Goal: Information Seeking & Learning: Check status

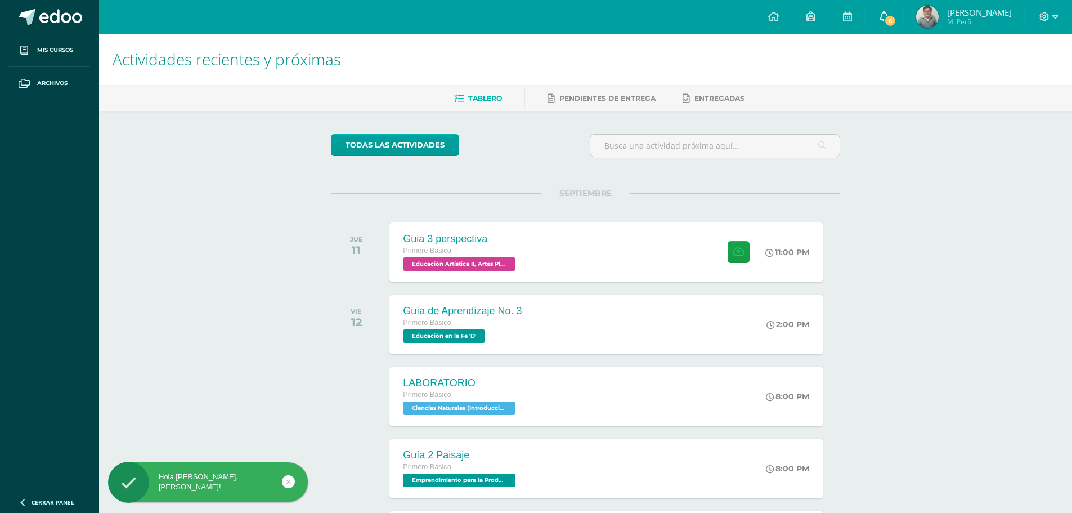
click at [896, 23] on span "6" at bounding box center [890, 21] width 12 height 12
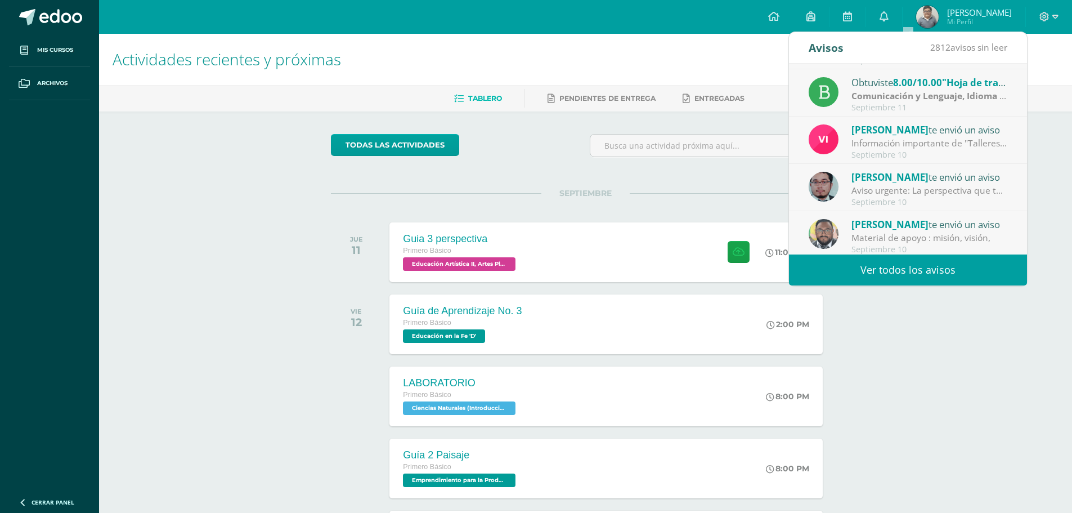
scroll to position [187, 0]
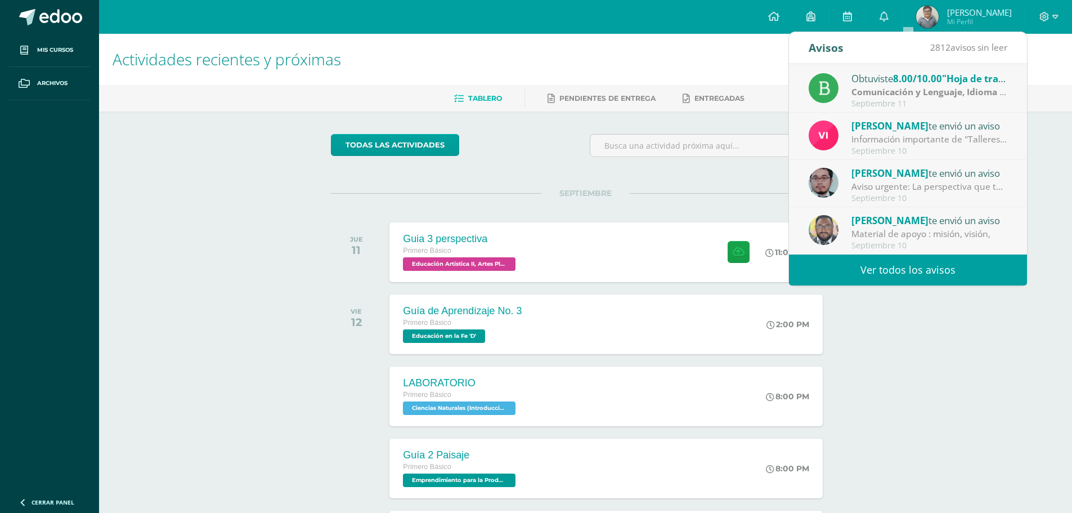
click at [945, 88] on strong "Comunicación y Lenguaje, Idioma Español" at bounding box center [942, 92] width 182 height 12
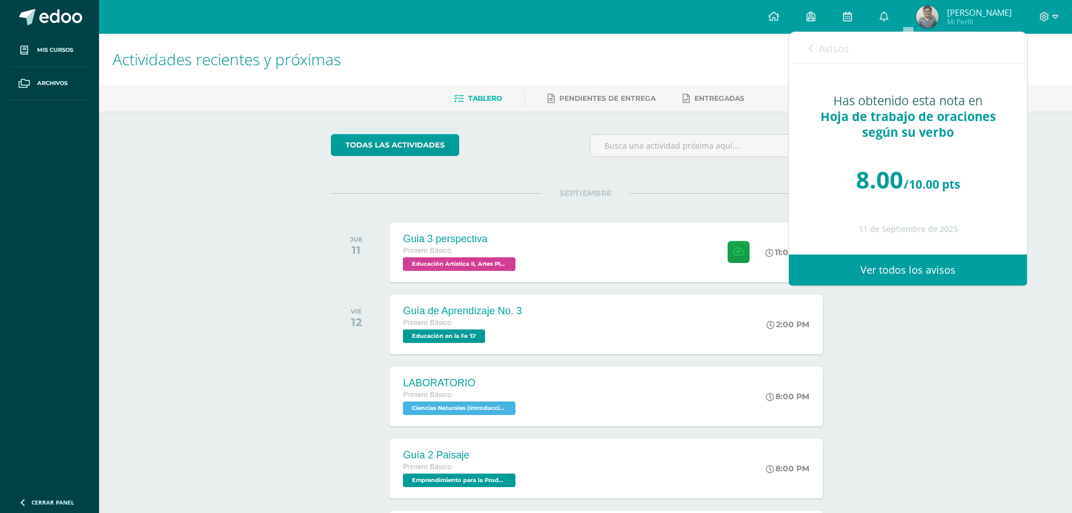
click at [840, 64] on div "Has obtenido esta nota en Hoja de trabajo de oraciones según su verbo 8.00 /10.…" at bounding box center [908, 159] width 238 height 190
click at [816, 60] on link "Avisos" at bounding box center [829, 48] width 41 height 32
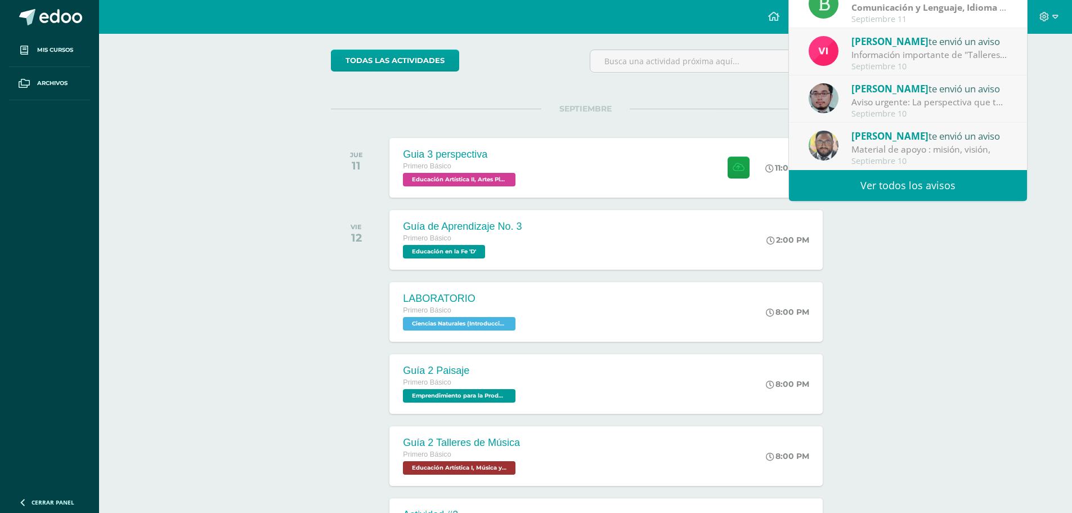
scroll to position [200, 0]
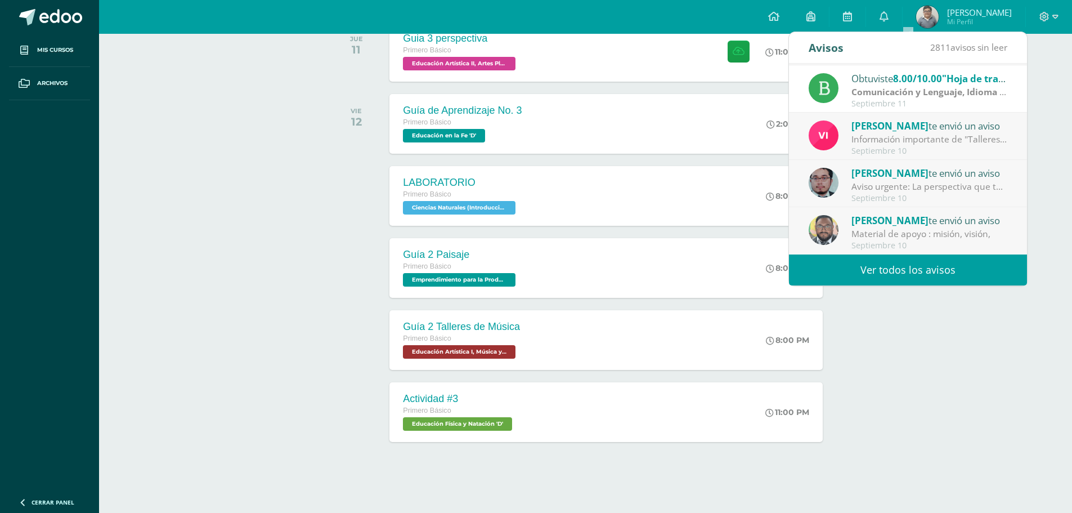
click at [904, 174] on div "Oscar Paz te envió un aviso" at bounding box center [929, 172] width 156 height 15
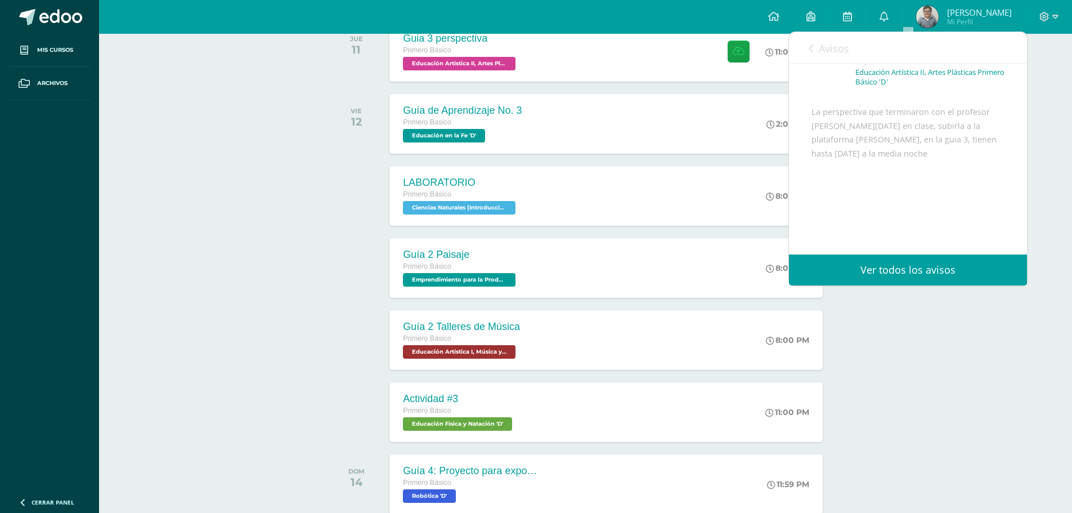
scroll to position [97, 0]
click at [828, 58] on link "Avisos" at bounding box center [829, 48] width 41 height 32
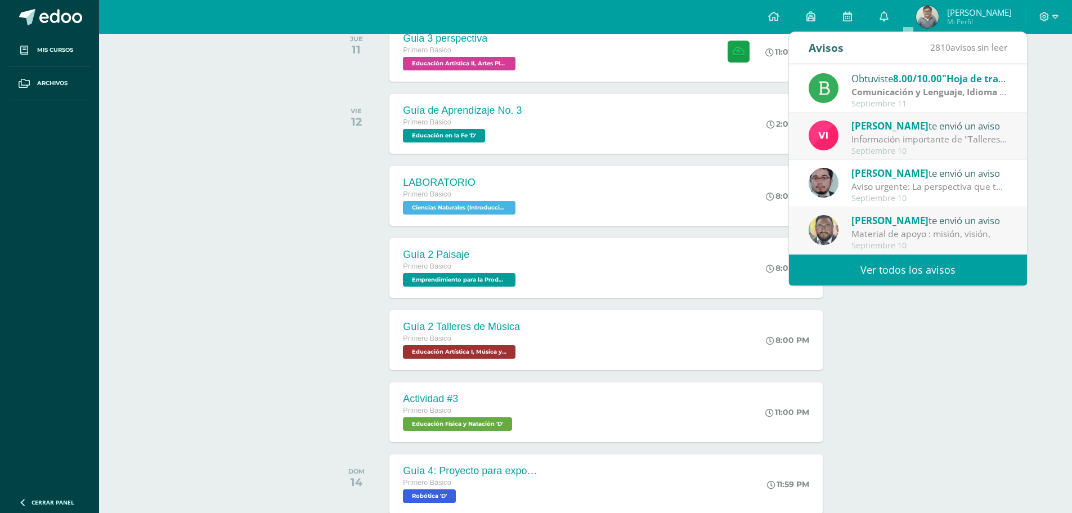
click at [898, 232] on div "Material de apoyo : misión, visión," at bounding box center [929, 233] width 156 height 13
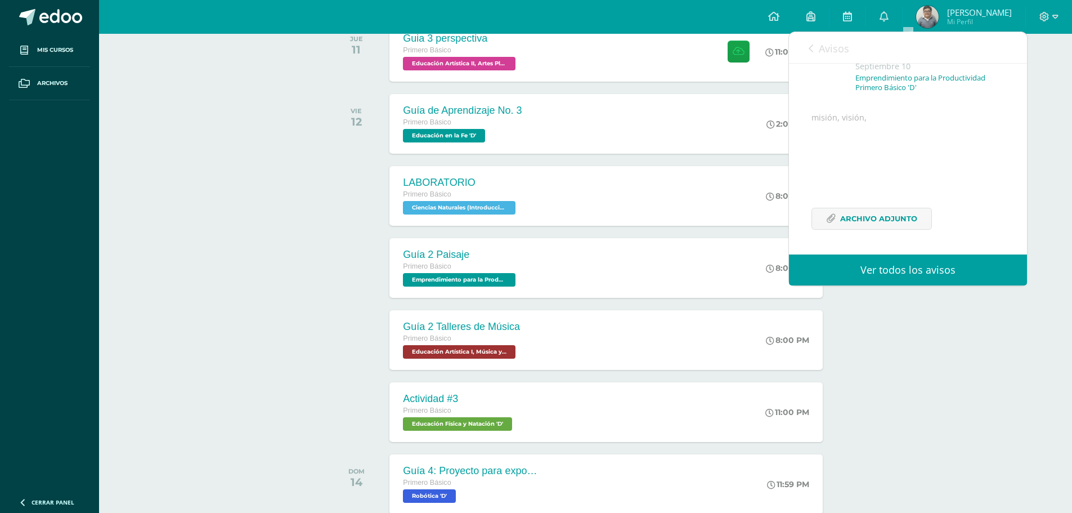
scroll to position [91, 0]
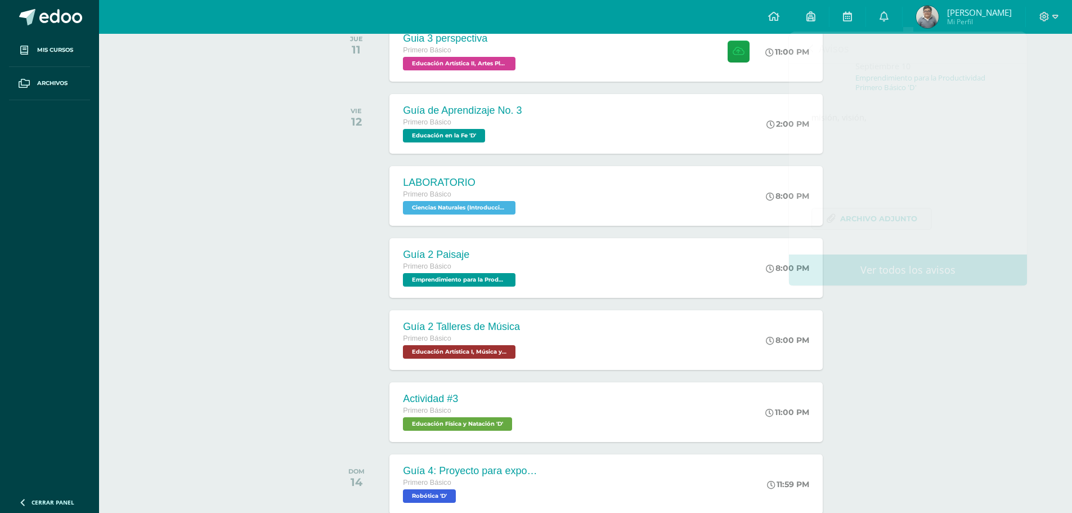
click at [986, 24] on span "Mi Perfil" at bounding box center [979, 22] width 65 height 10
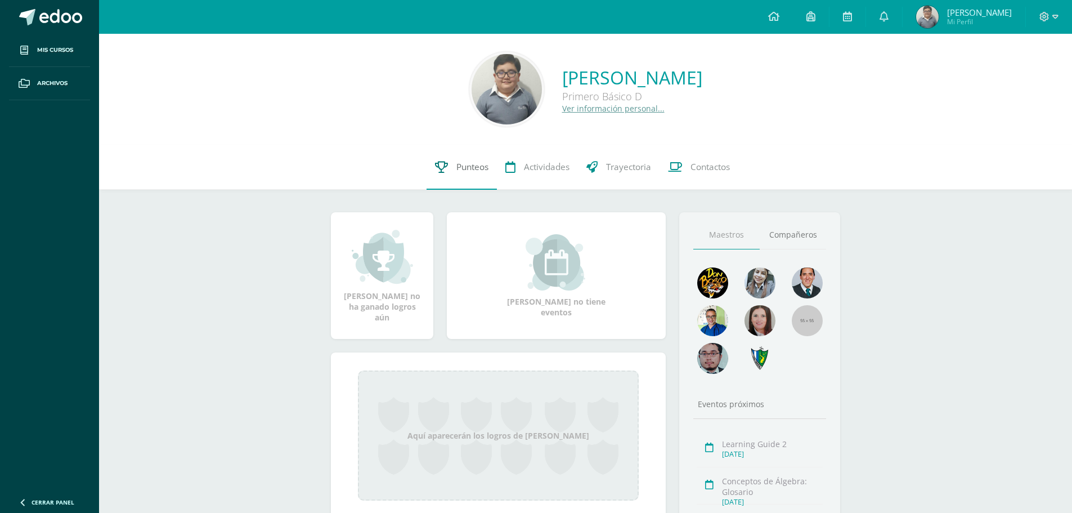
click at [459, 167] on span "Punteos" at bounding box center [472, 167] width 32 height 12
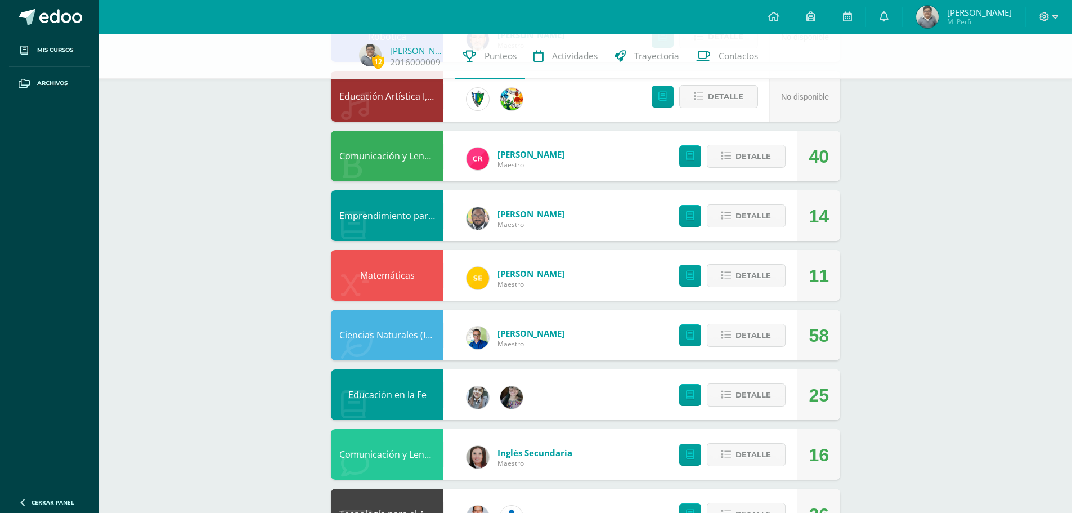
scroll to position [169, 0]
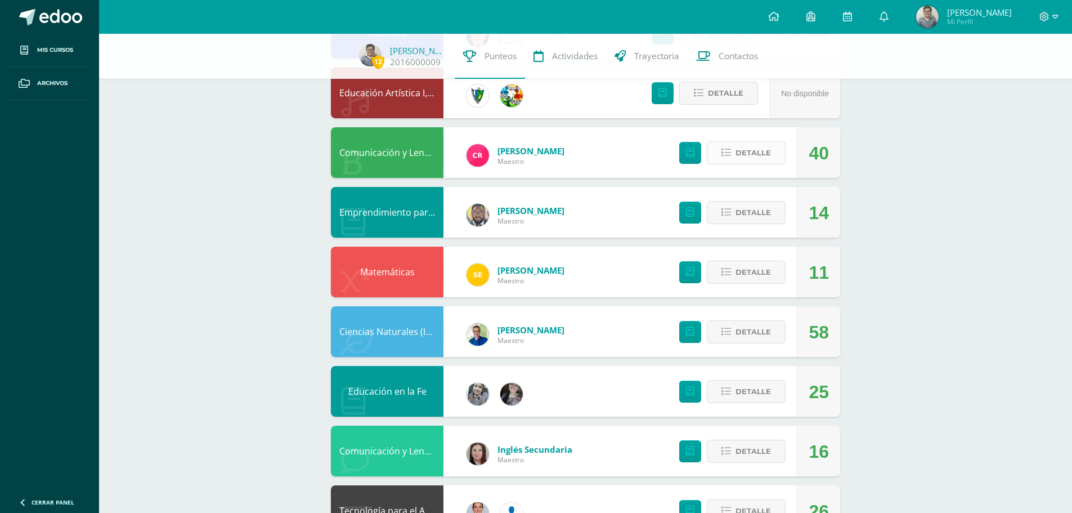
click at [744, 156] on span "Detalle" at bounding box center [752, 152] width 35 height 21
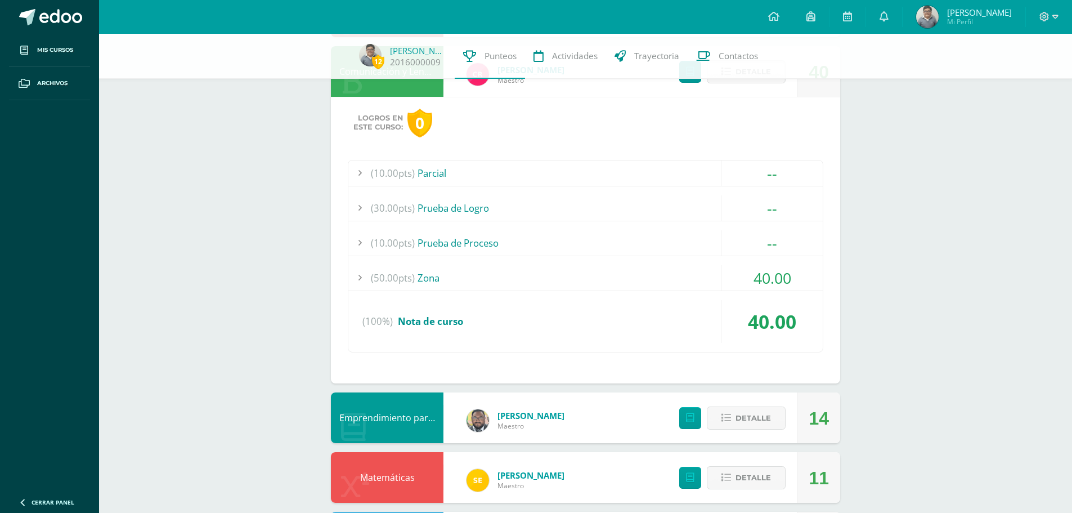
scroll to position [281, 0]
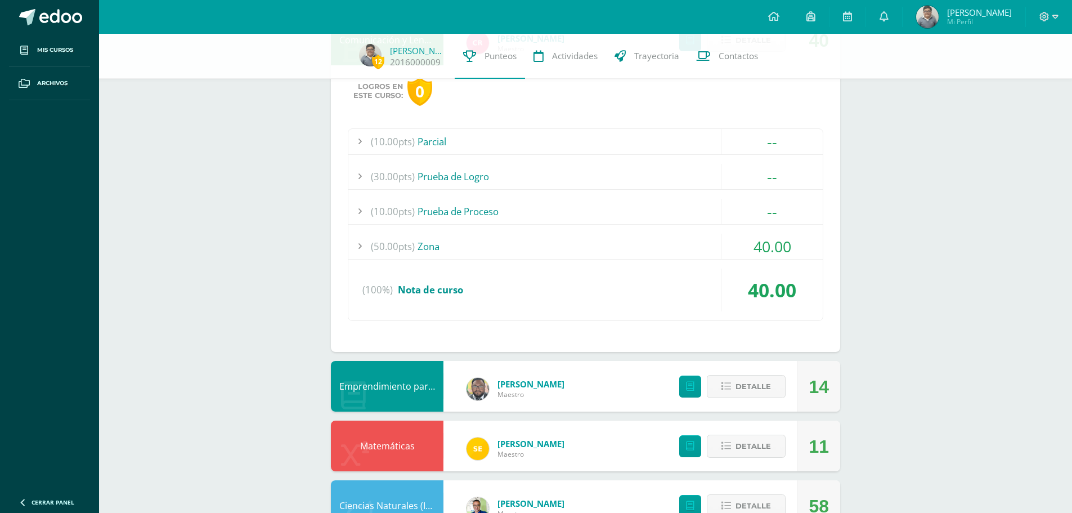
click at [594, 237] on div "(50.00pts) Zona" at bounding box center [585, 246] width 474 height 25
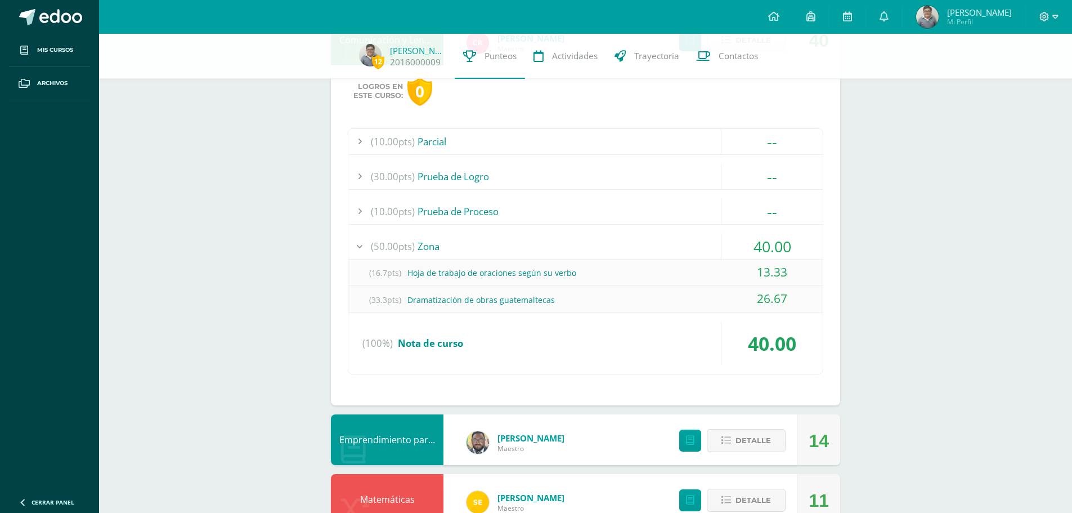
click at [594, 237] on div "(50.00pts) Zona" at bounding box center [585, 246] width 474 height 25
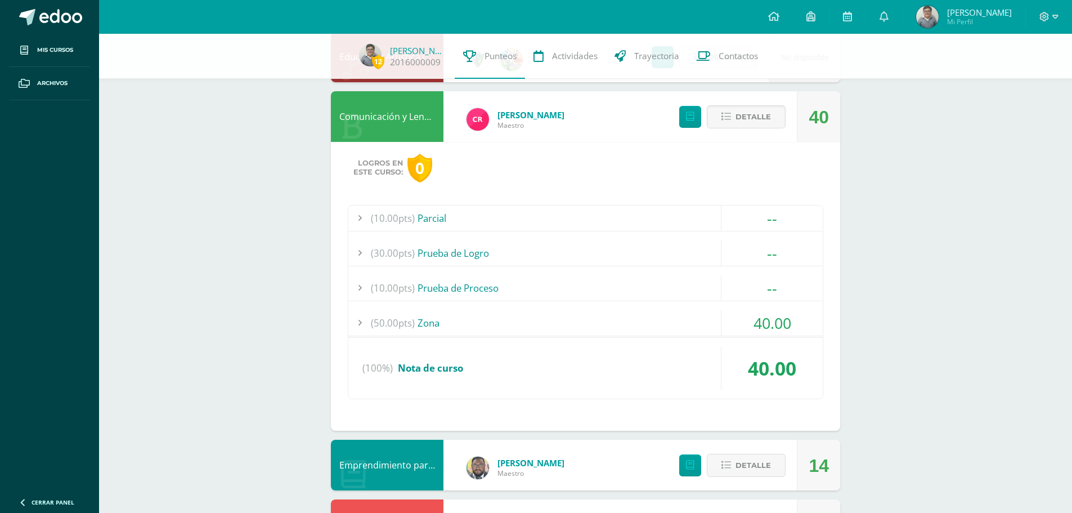
scroll to position [56, 0]
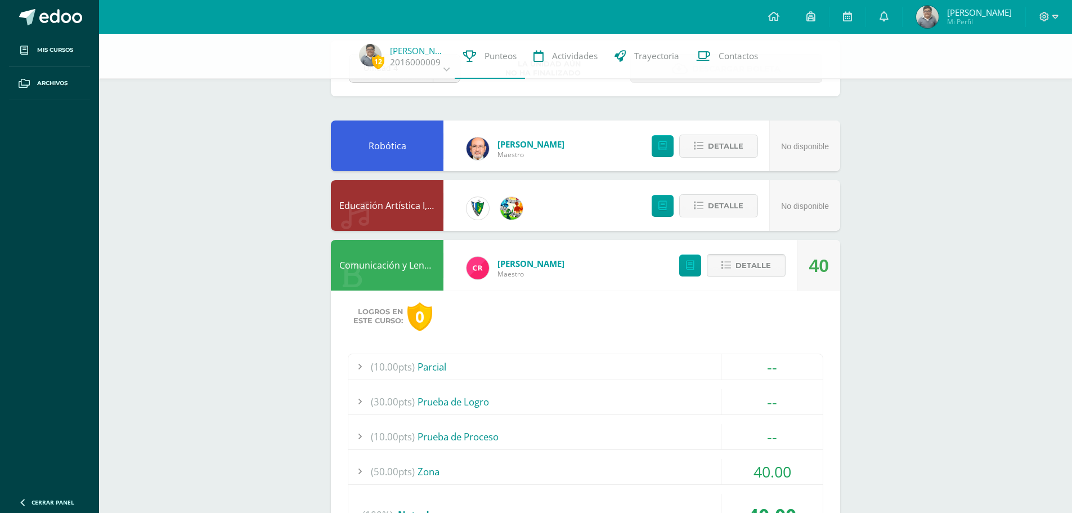
click at [739, 258] on span "Detalle" at bounding box center [752, 265] width 35 height 21
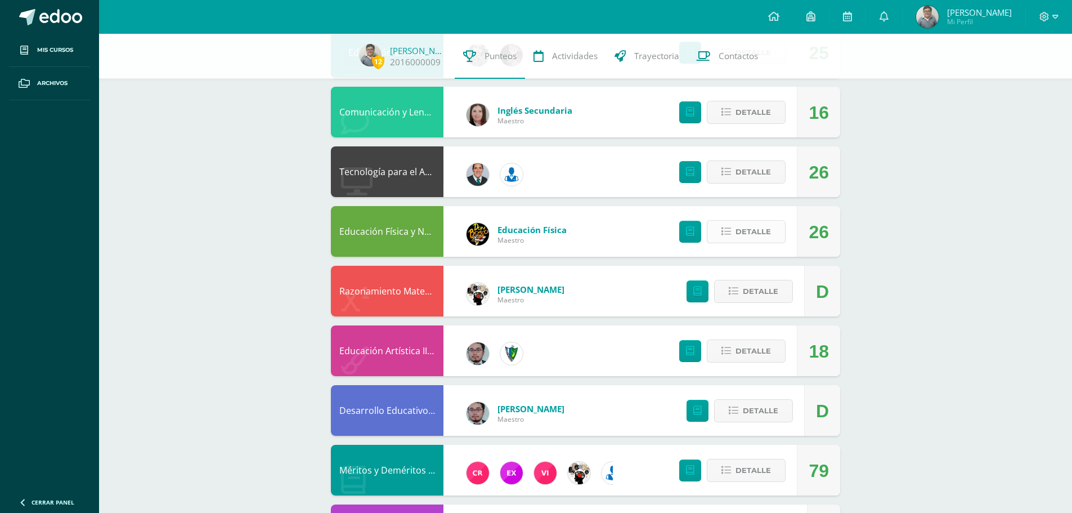
scroll to position [619, 0]
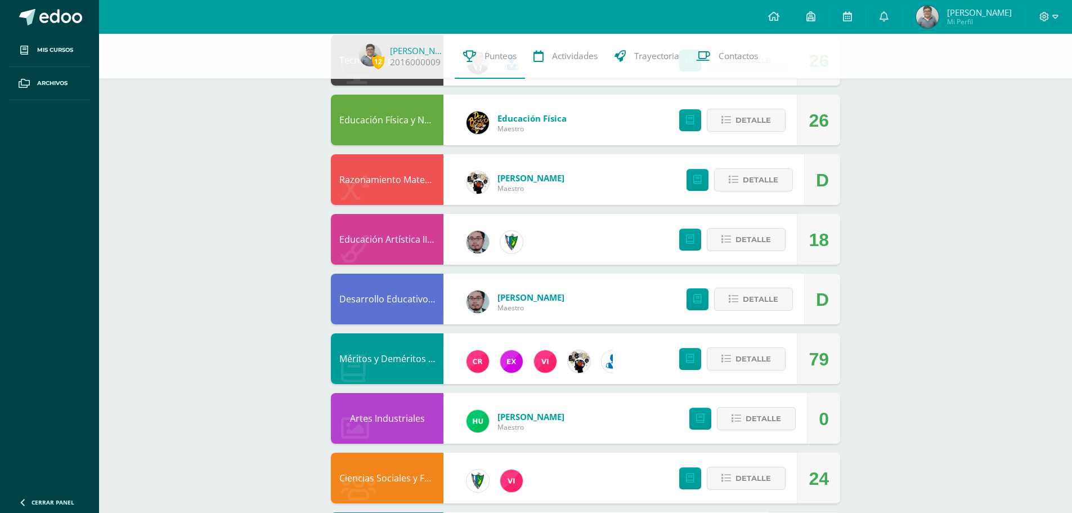
click at [756, 341] on div "Detalle" at bounding box center [729, 358] width 134 height 51
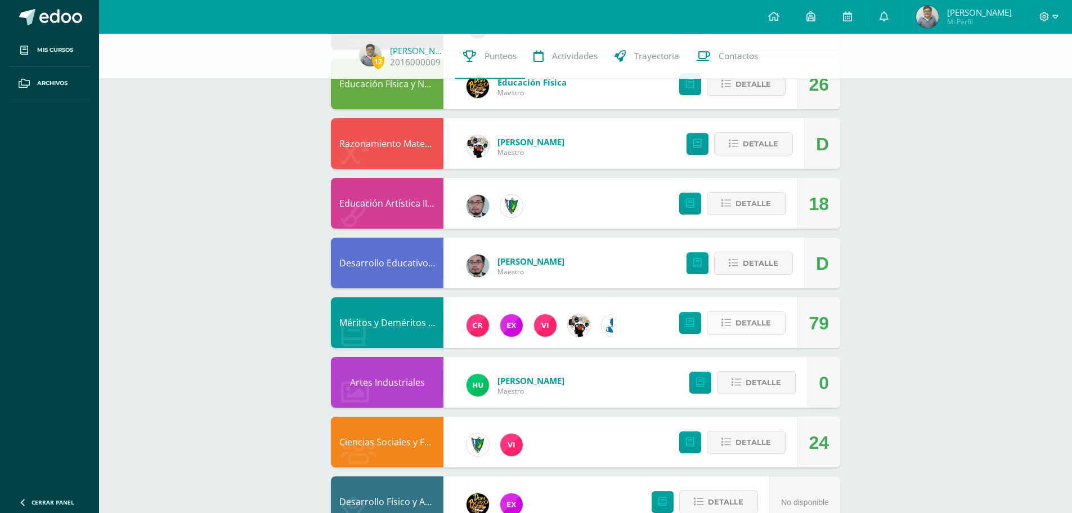
scroll to position [692, 0]
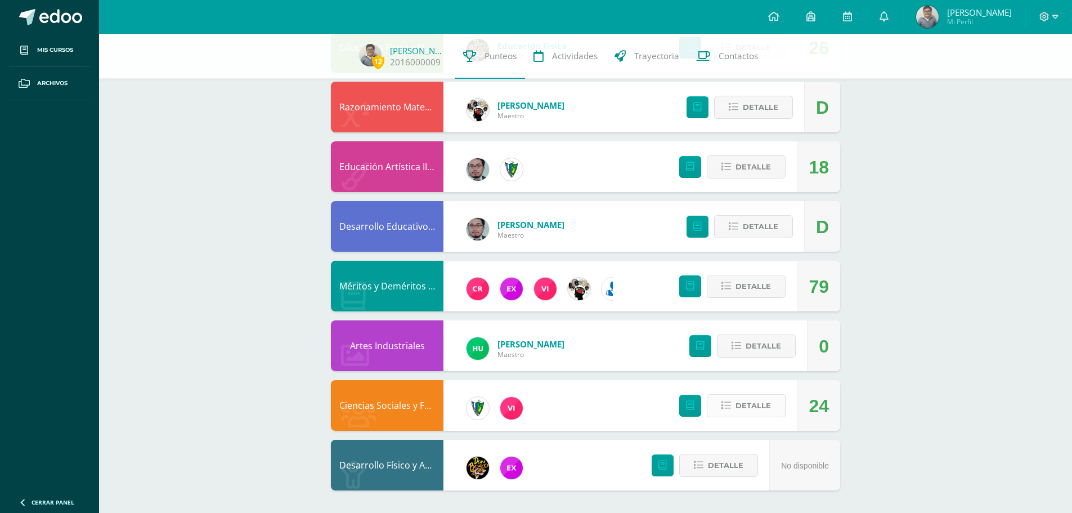
click at [749, 398] on span "Detalle" at bounding box center [752, 405] width 35 height 21
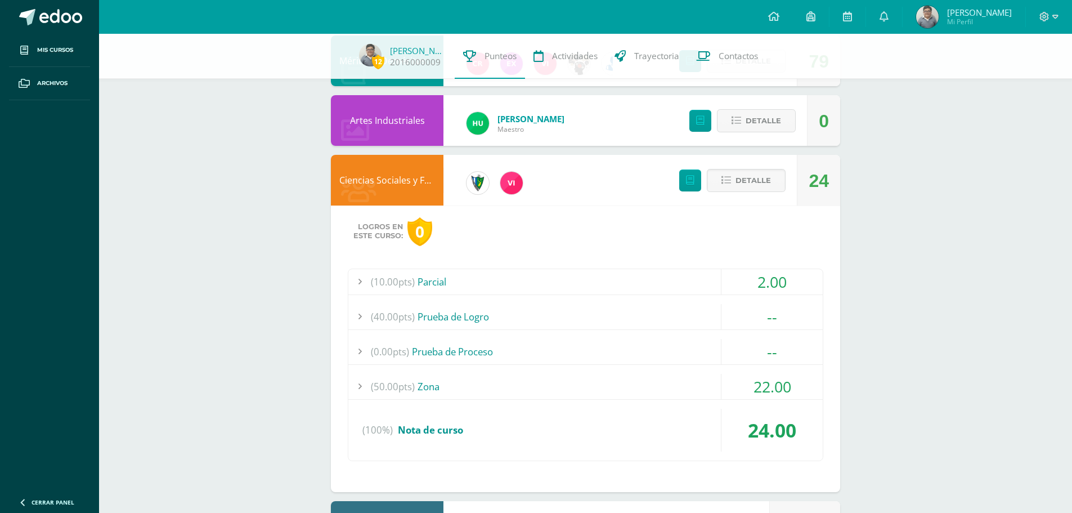
click at [591, 388] on div "(50.00pts) Zona" at bounding box center [585, 386] width 474 height 25
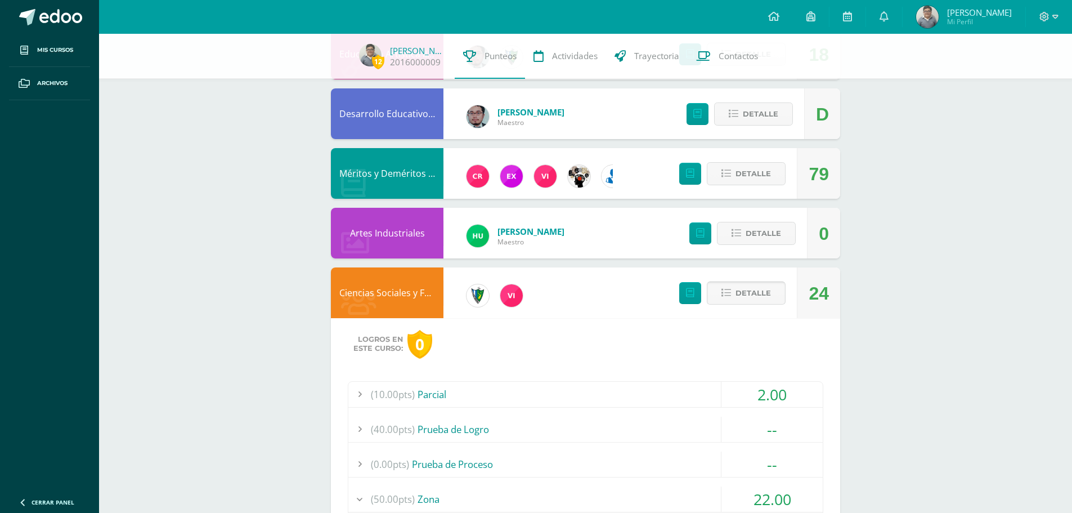
click at [766, 297] on span "Detalle" at bounding box center [752, 292] width 35 height 21
